Goal: Information Seeking & Learning: Learn about a topic

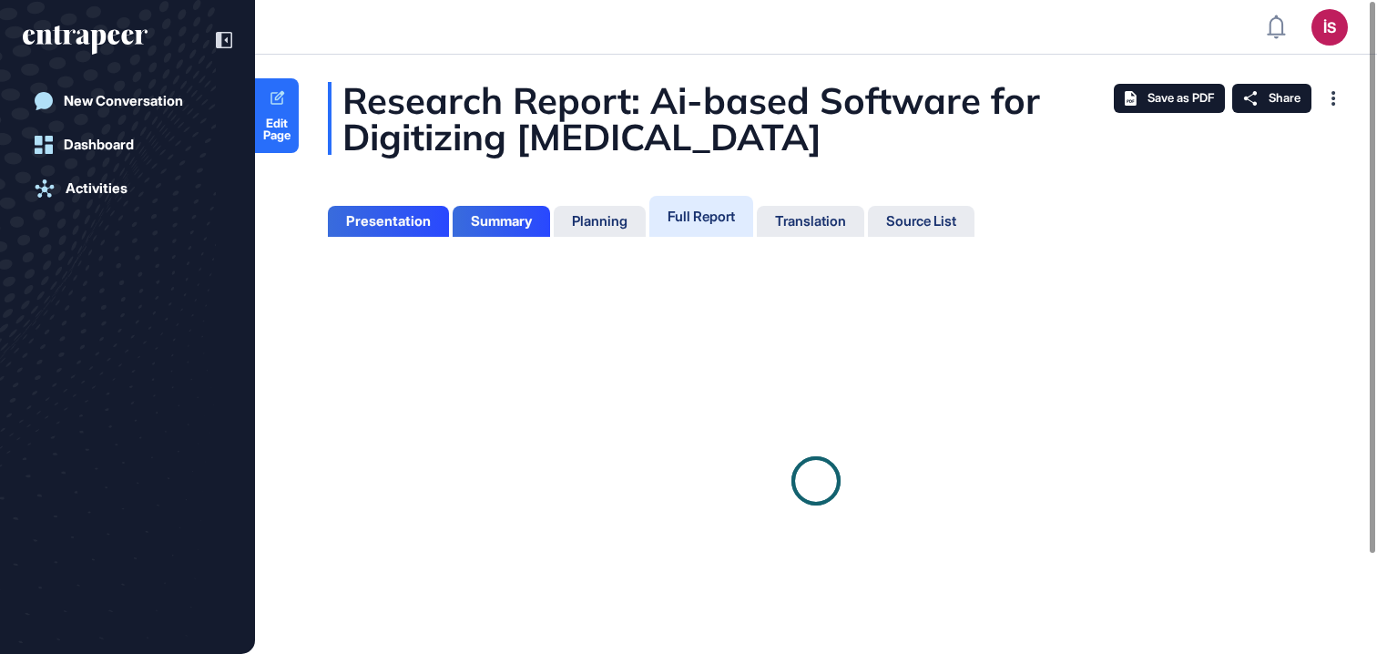
scroll to position [8, 1]
click at [587, 41] on header "İS Admin Dashboard Dashboard Profile My Content Request More Data" at bounding box center [688, 27] width 1377 height 55
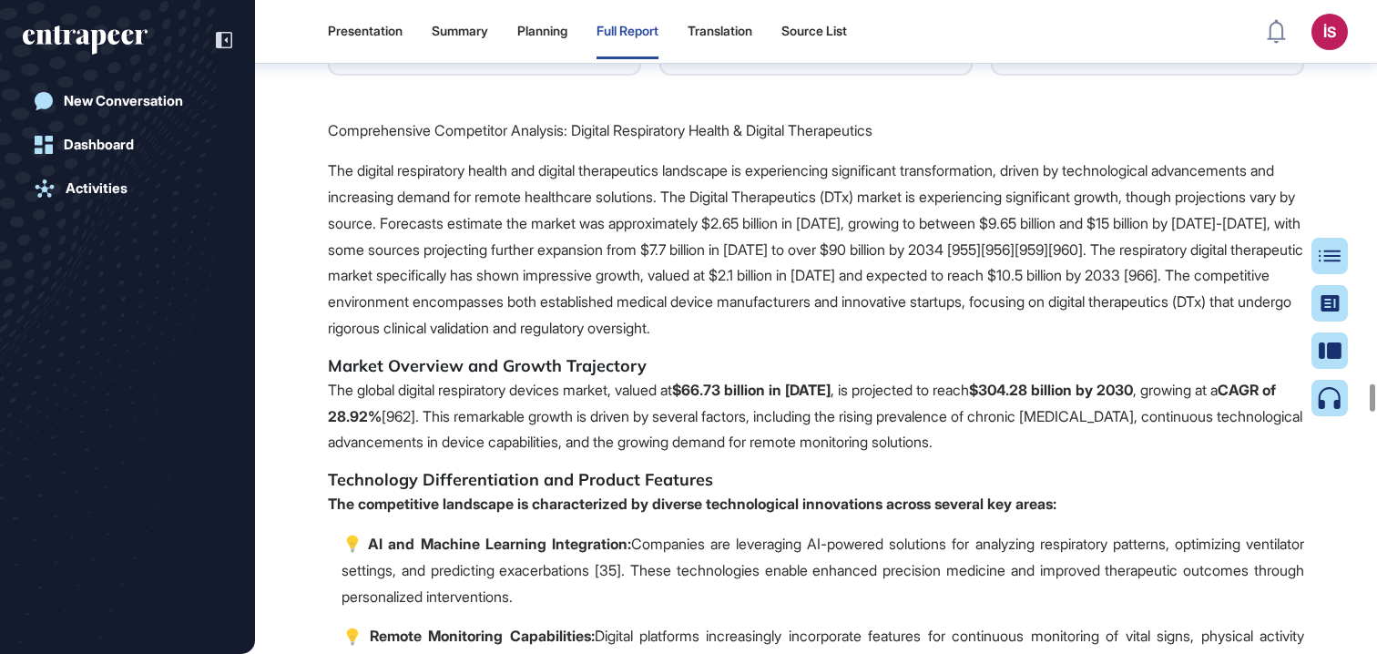
scroll to position [171645, 0]
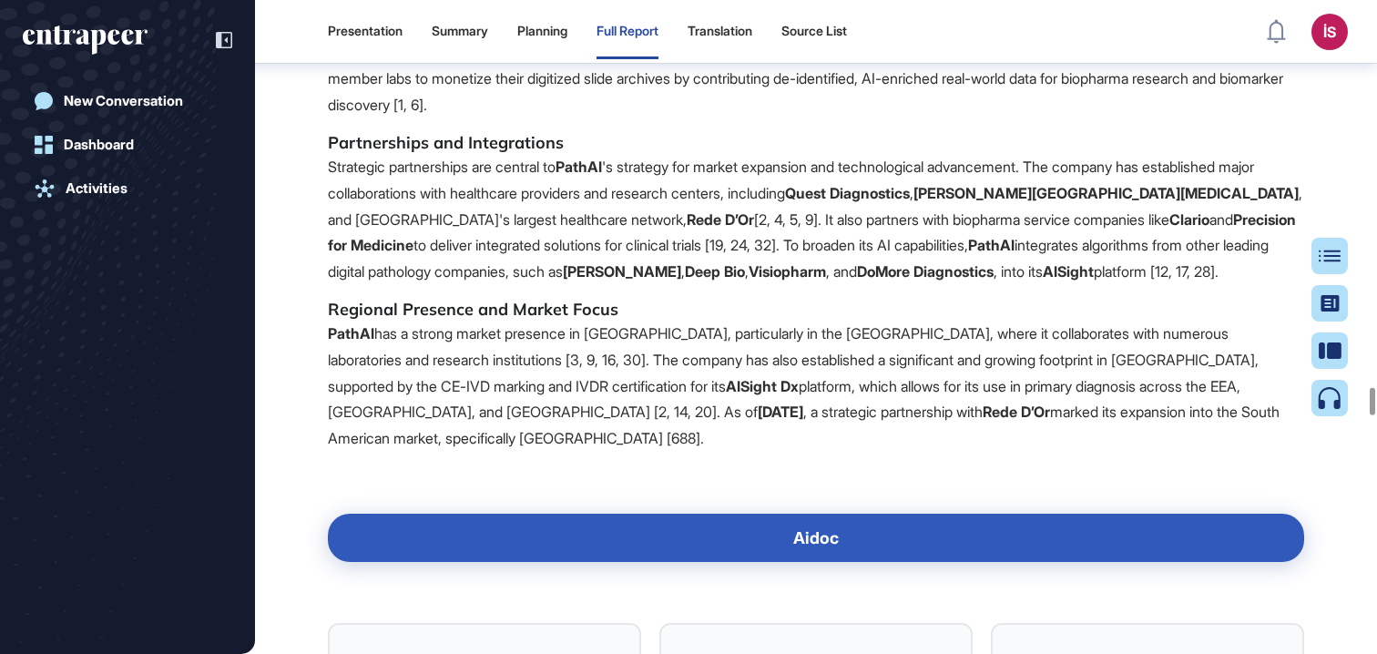
scroll to position [173067, 0]
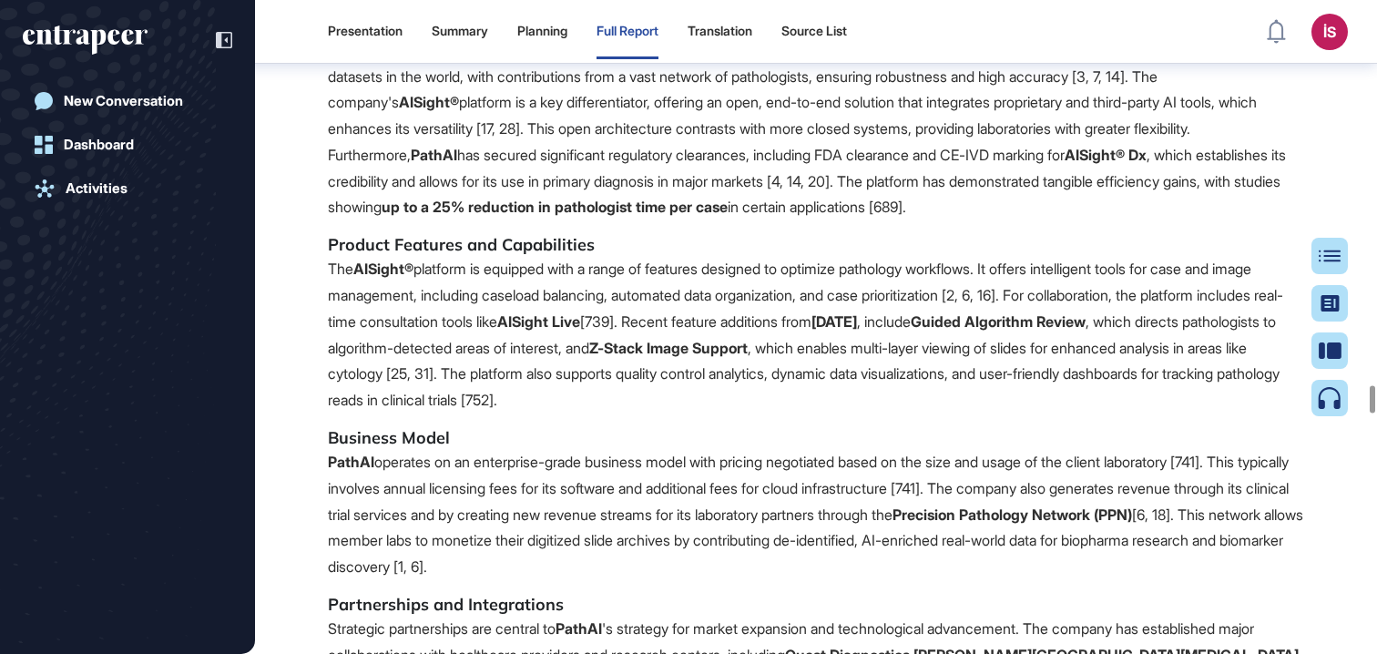
scroll to position [172342, 0]
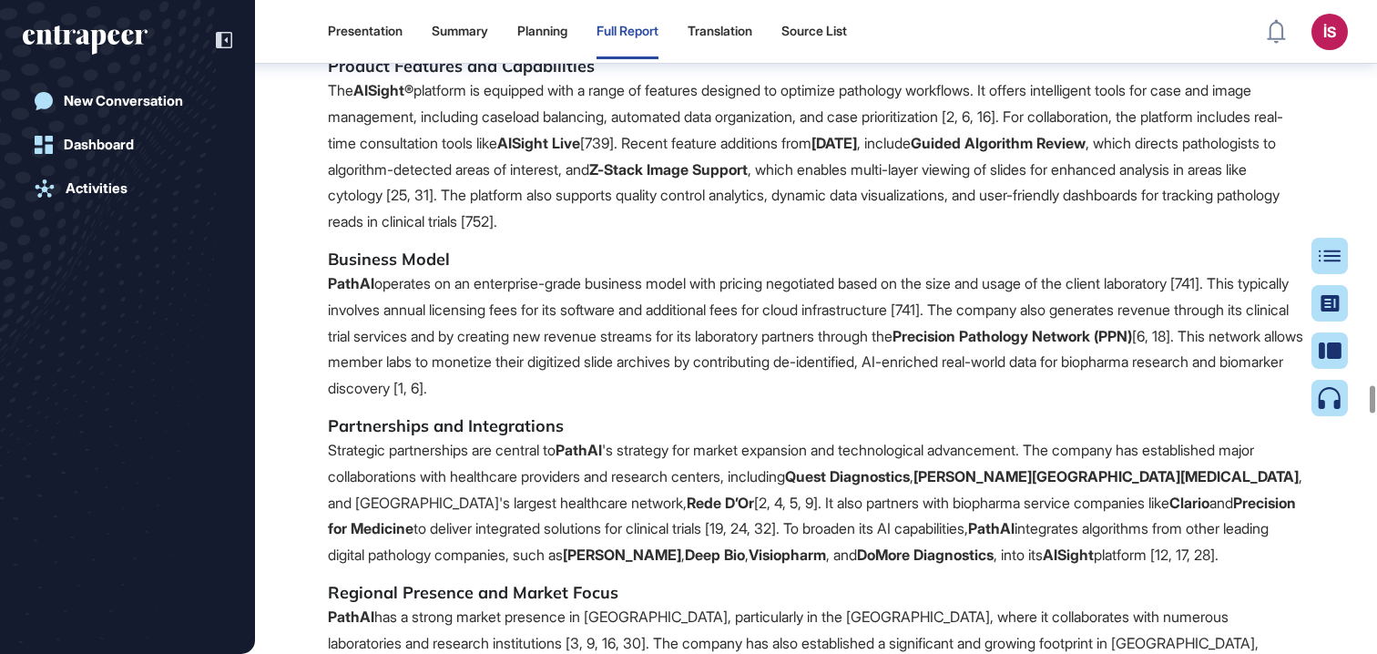
scroll to position [172914, 0]
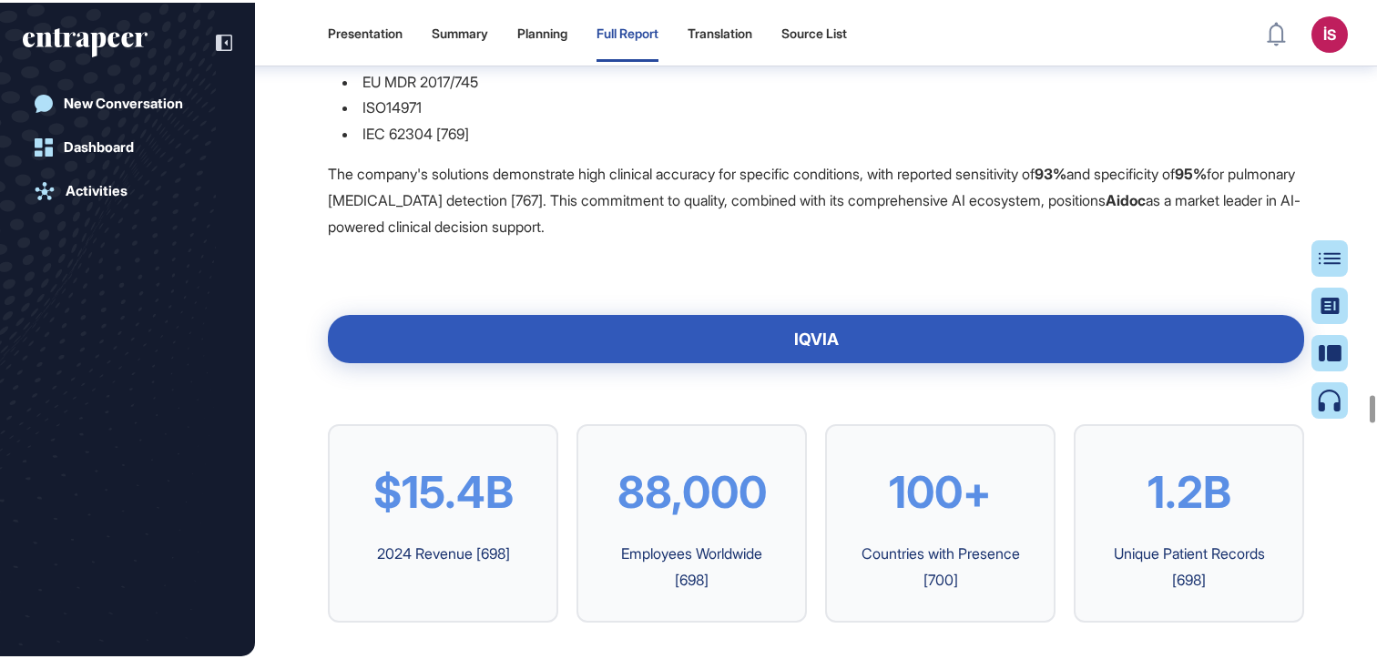
scroll to position [175820, 0]
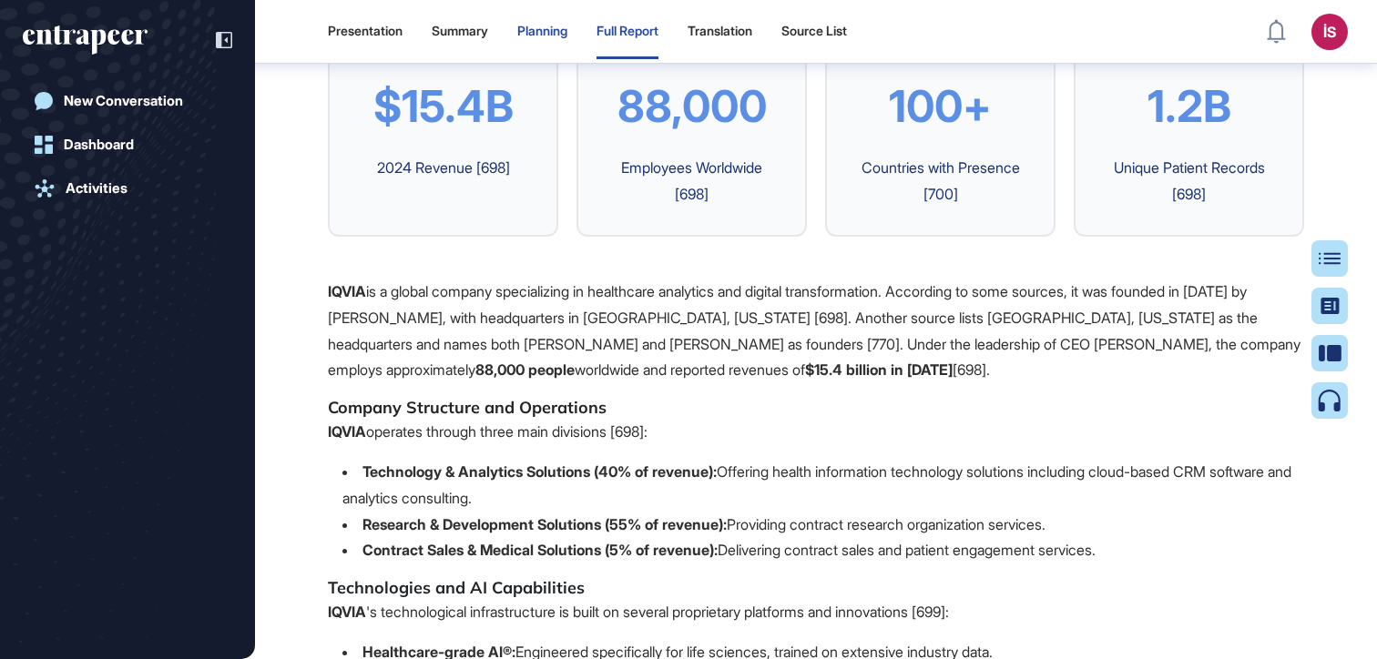
scroll to position [568, 5]
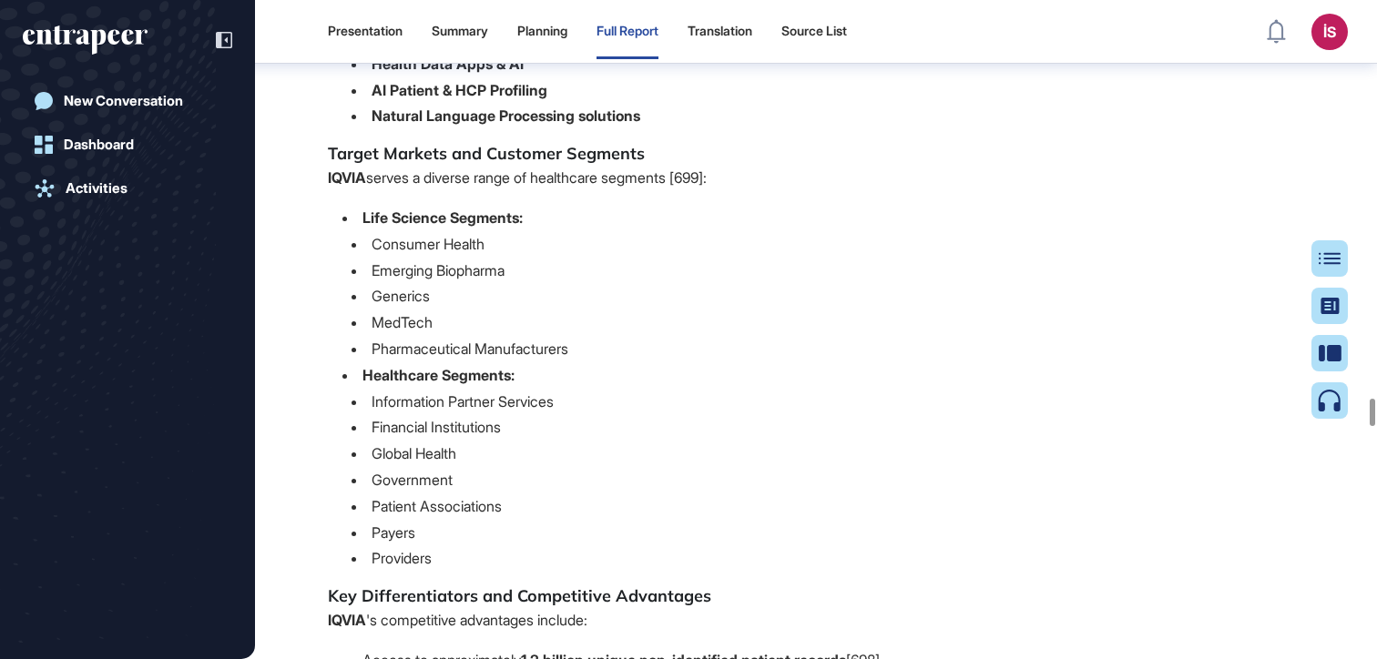
scroll to position [176923, 0]
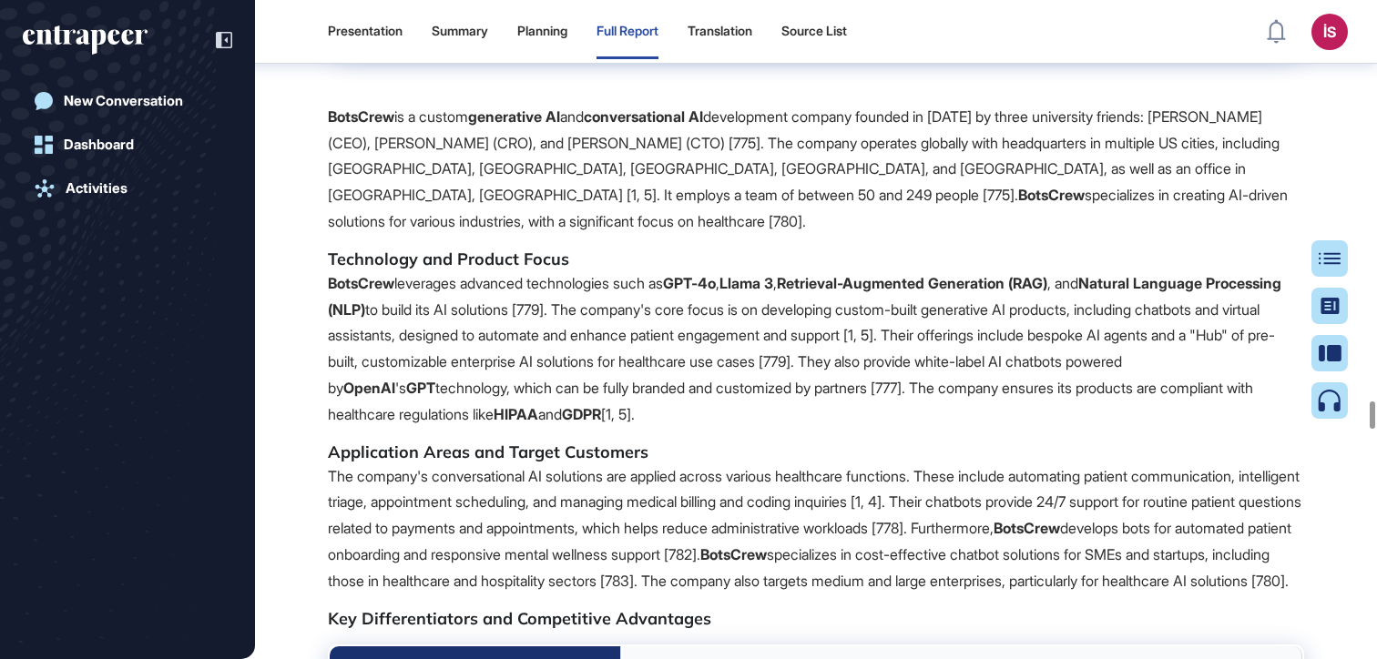
scroll to position [177972, 0]
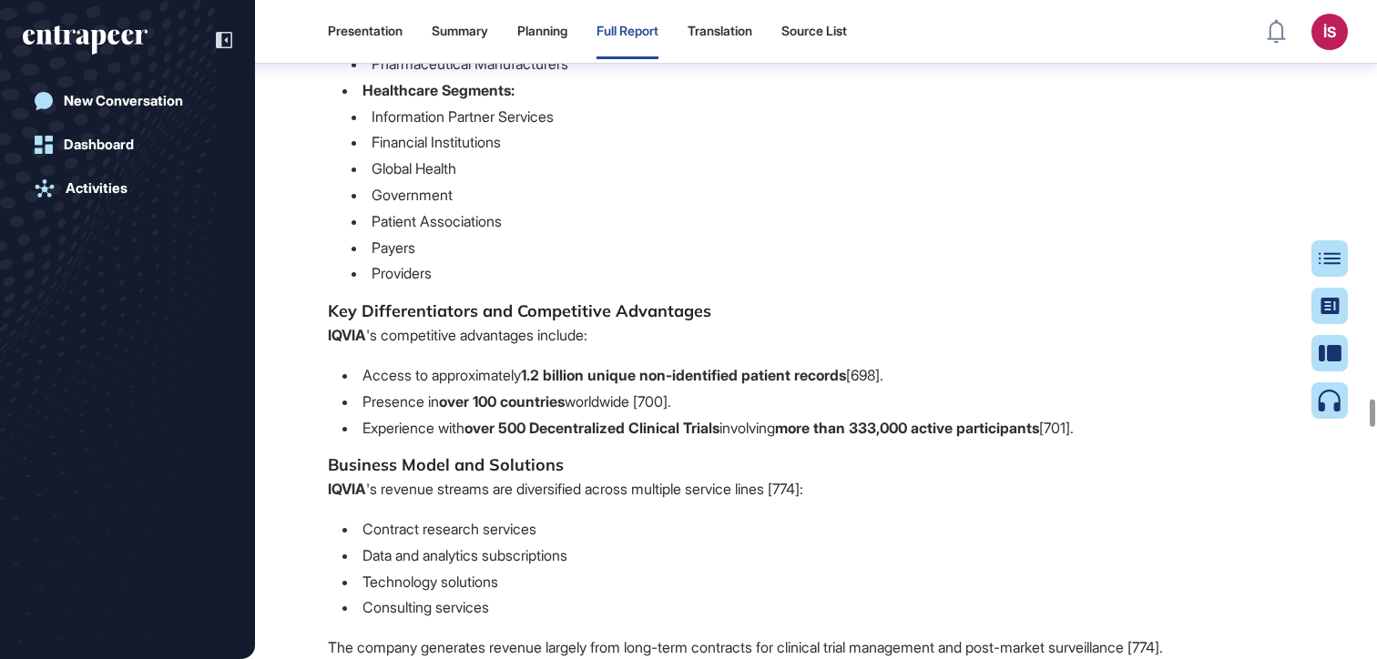
scroll to position [176436, 0]
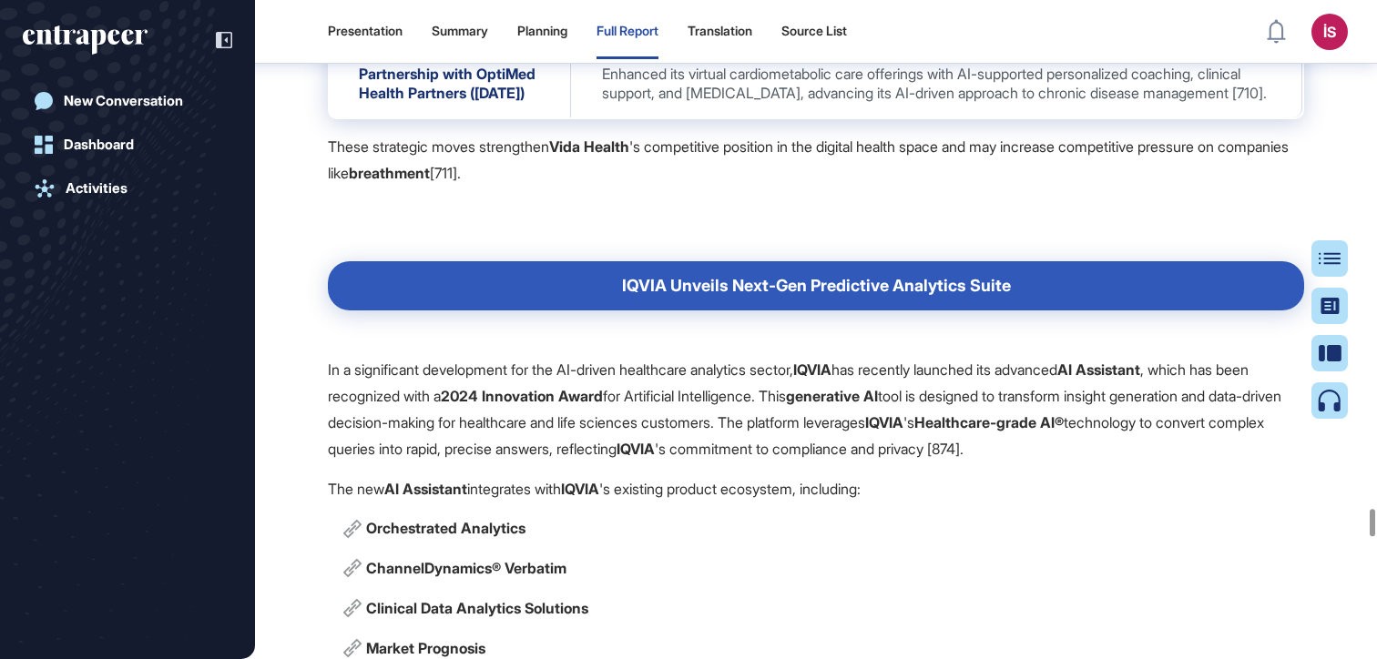
scroll to position [231346, 0]
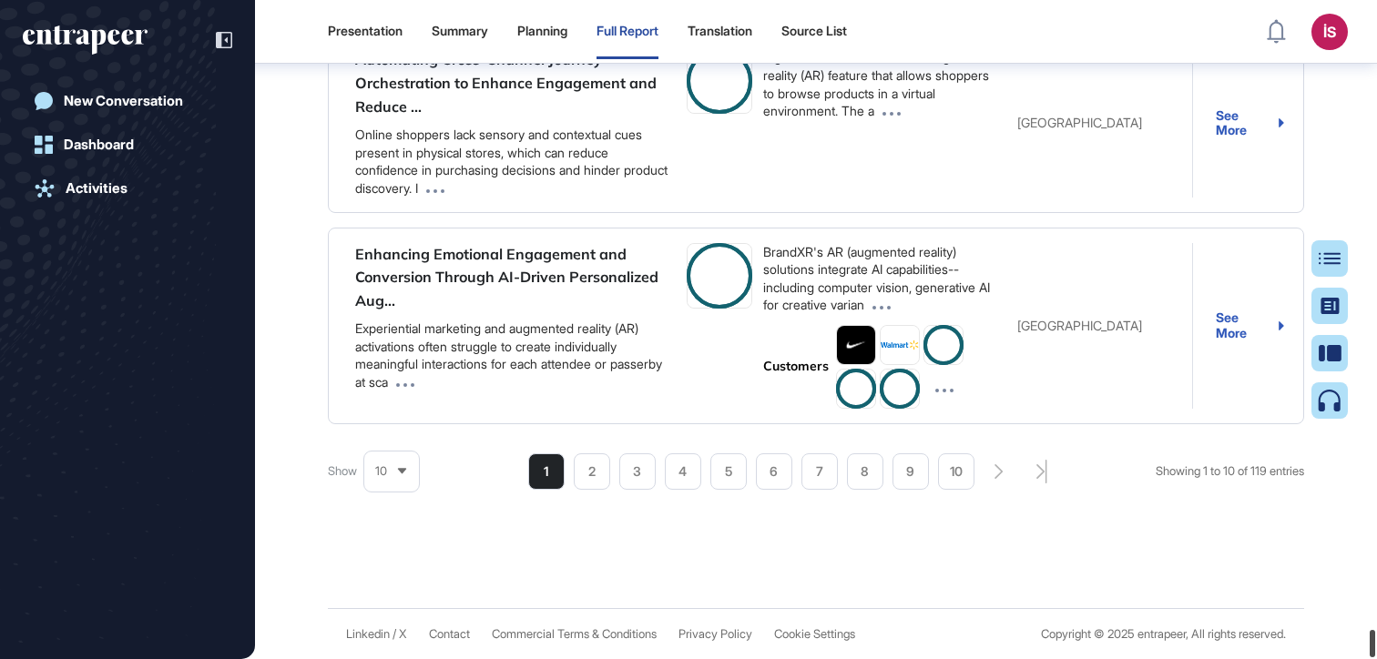
drag, startPoint x: 1373, startPoint y: 23, endPoint x: 1250, endPoint y: 628, distance: 617.2
click at [1376, 659] on html "Presentation Summary Planning Full Report Translation Source List İS Admin Dash…" at bounding box center [688, 329] width 1377 height 659
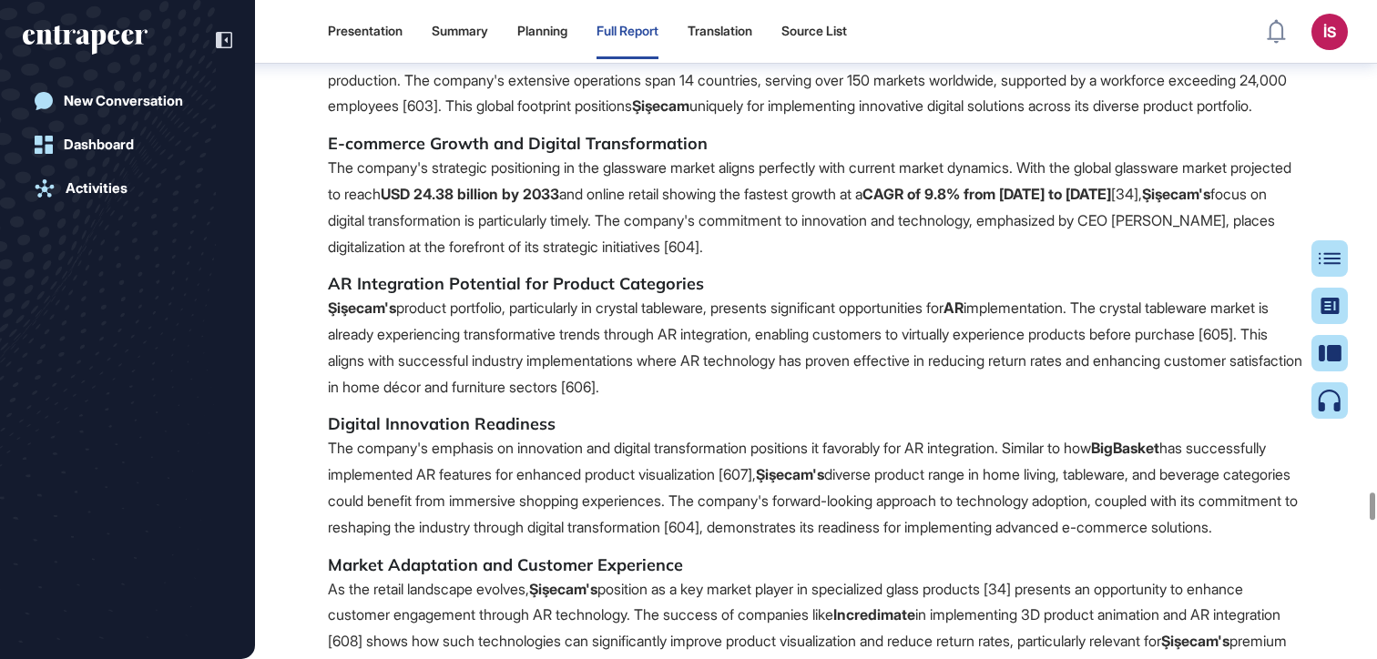
scroll to position [161988, 0]
click at [1317, 257] on div "Table of Contents" at bounding box center [1272, 258] width 124 height 15
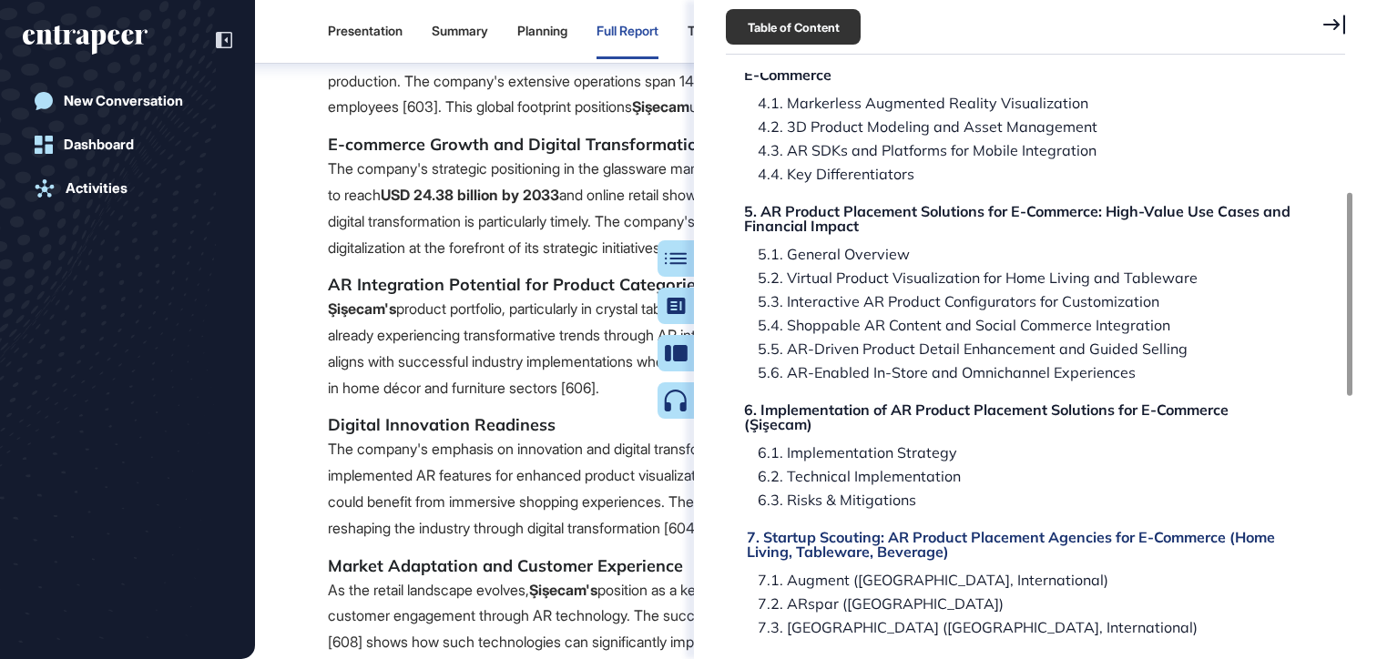
scroll to position [0, 0]
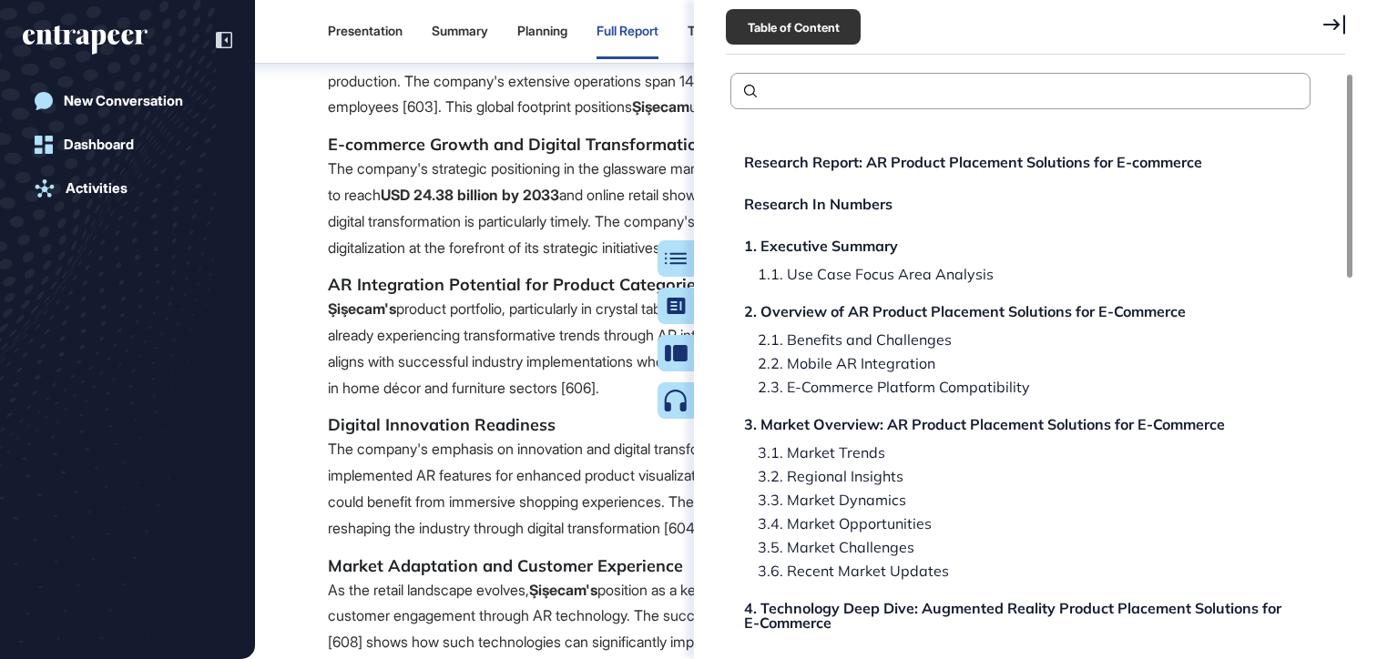
click at [1342, 26] on icon at bounding box center [1334, 25] width 22 height 20
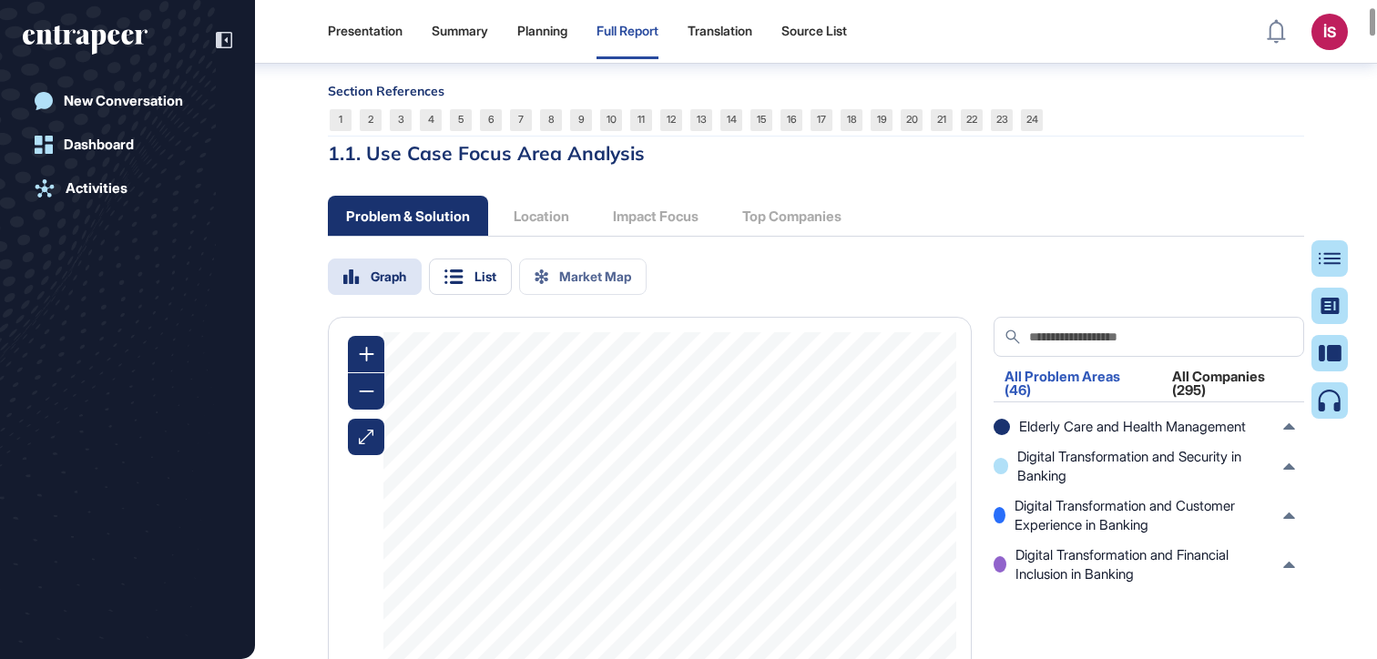
scroll to position [2153, 0]
